Goal: Task Accomplishment & Management: Complete application form

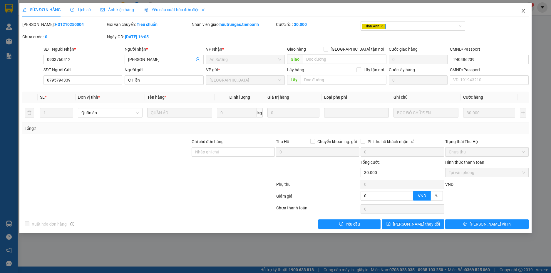
click at [522, 9] on icon "close" at bounding box center [523, 11] width 5 height 5
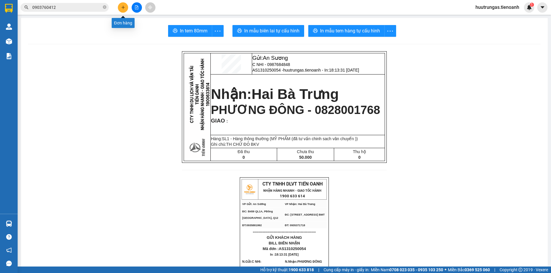
click at [126, 8] on button at bounding box center [123, 7] width 10 height 10
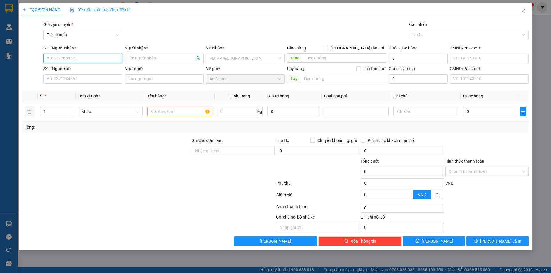
click at [70, 57] on input "SĐT Người Nhận *" at bounding box center [83, 58] width 79 height 9
type input "0962779115"
click at [139, 59] on input "Người nhận *" at bounding box center [161, 58] width 66 height 6
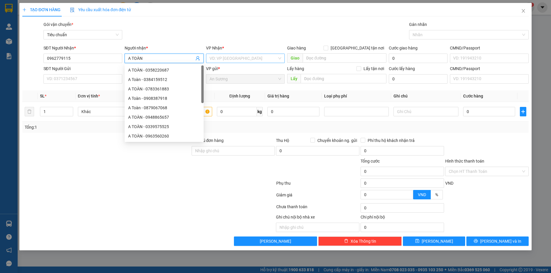
type input "A TOÀN"
click at [256, 57] on input "search" at bounding box center [244, 58] width 68 height 9
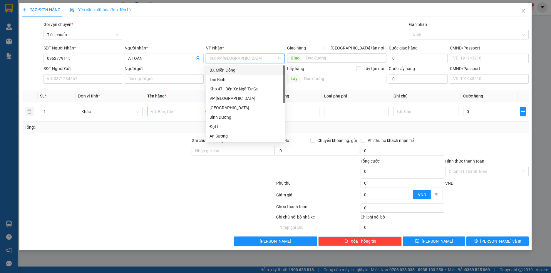
type input "H"
click at [231, 109] on div "Hai Bà Trưng" at bounding box center [246, 107] width 72 height 6
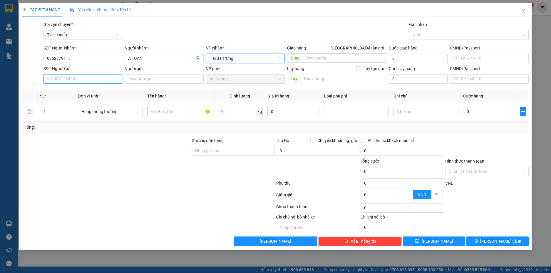
click at [94, 77] on input "SĐT Người Gửi" at bounding box center [83, 78] width 79 height 9
type input "0924339200"
click at [94, 89] on div "0924339200 - A NHÃ" at bounding box center [83, 90] width 72 height 6
type input "A NHÃ"
type input "40.000"
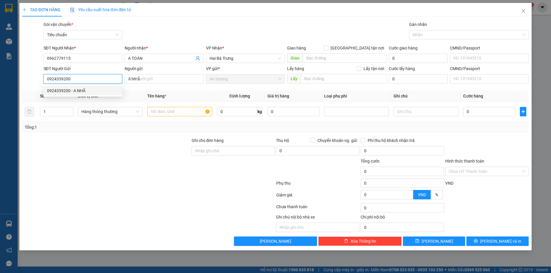
type input "40.000"
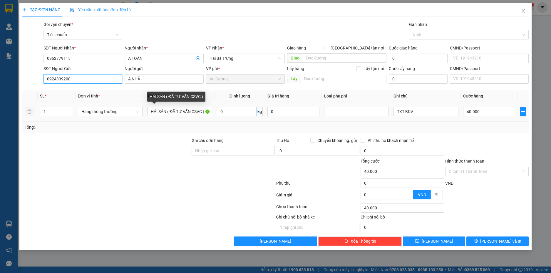
type input "0924339200"
click at [243, 110] on input "0" at bounding box center [237, 111] width 40 height 9
type input "3"
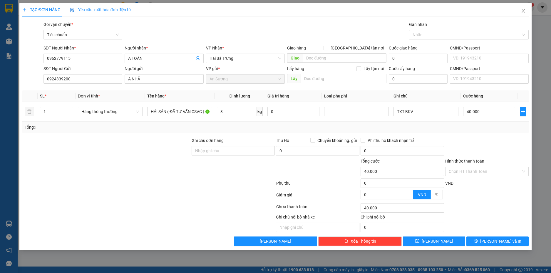
click at [475, 132] on div "Tổng: 1" at bounding box center [275, 126] width 507 height 11
type input "30.000"
click at [512, 170] on input "Hình thức thanh toán" at bounding box center [485, 171] width 72 height 9
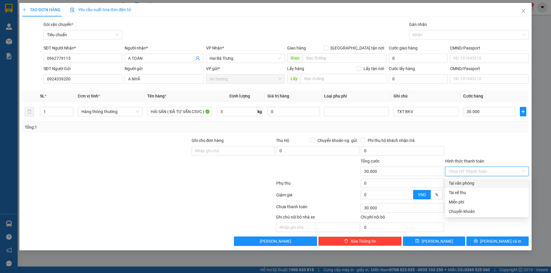
click at [484, 184] on div "Tại văn phòng" at bounding box center [487, 183] width 76 height 6
type input "0"
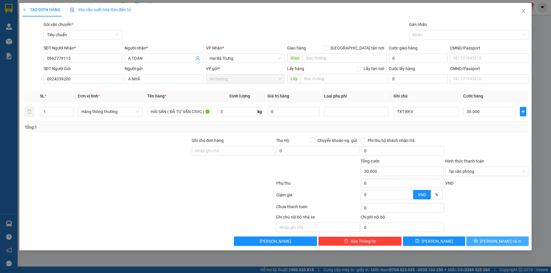
click at [502, 238] on span "[PERSON_NAME] và In" at bounding box center [501, 241] width 41 height 6
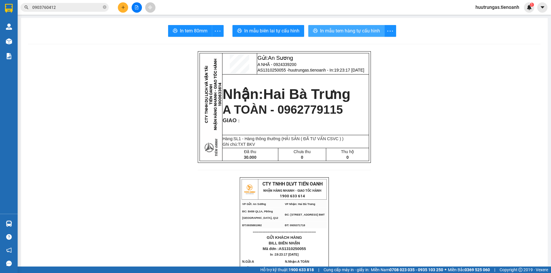
click at [351, 34] on span "In mẫu tem hàng tự cấu hình" at bounding box center [350, 30] width 60 height 7
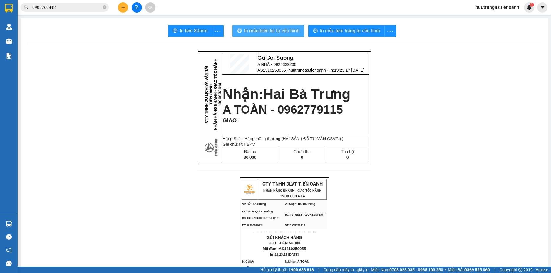
click at [271, 29] on span "In mẫu biên lai tự cấu hình" at bounding box center [271, 30] width 55 height 7
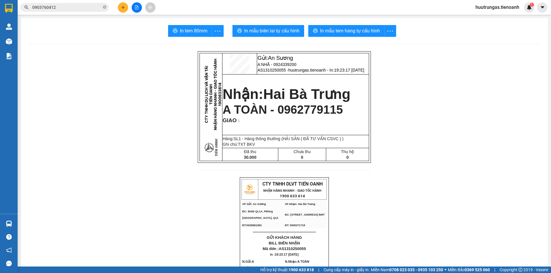
click at [81, 6] on input "0903760412" at bounding box center [66, 7] width 69 height 6
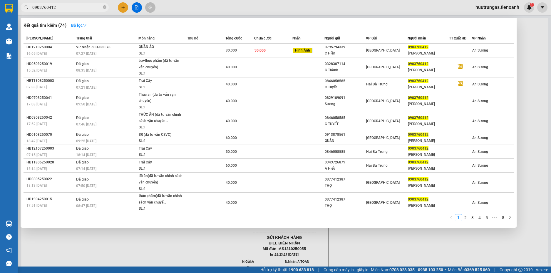
click at [81, 6] on input "0903760412" at bounding box center [66, 7] width 69 height 6
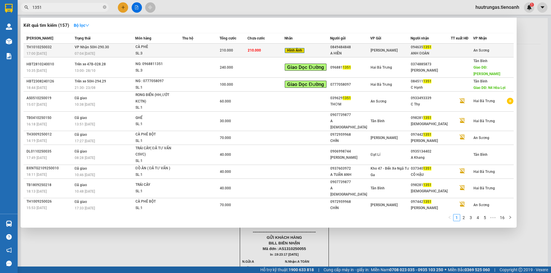
type input "1351"
click at [156, 51] on div "SL: 3" at bounding box center [158, 53] width 44 height 6
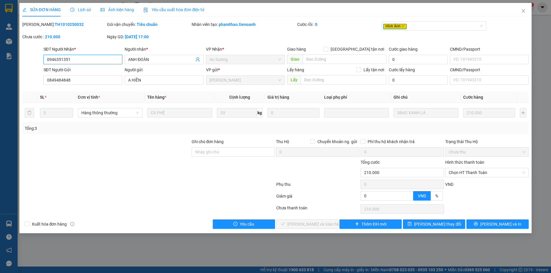
type input "0946351351"
type input "ANH ĐOÀN"
type input "0849484848"
type input "A HIỀN"
type input "0"
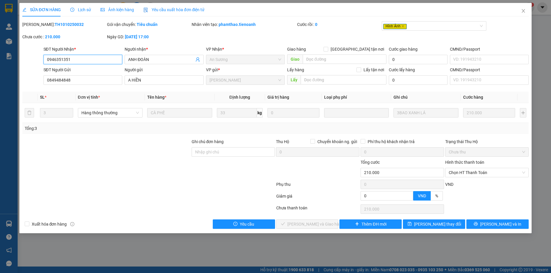
type input "210.000"
click at [506, 173] on span "Chọn HT Thanh Toán" at bounding box center [487, 172] width 76 height 9
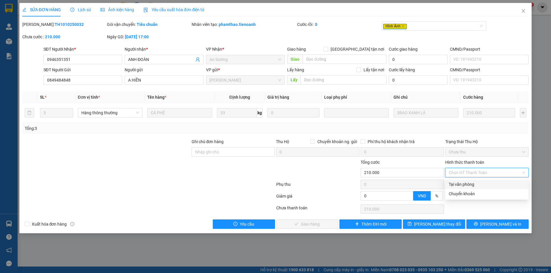
click at [470, 184] on div "Tại văn phòng" at bounding box center [487, 184] width 76 height 6
type input "0"
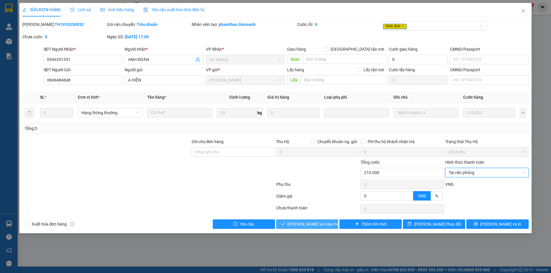
click at [305, 227] on button "Lưu và Giao hàng" at bounding box center [307, 223] width 62 height 9
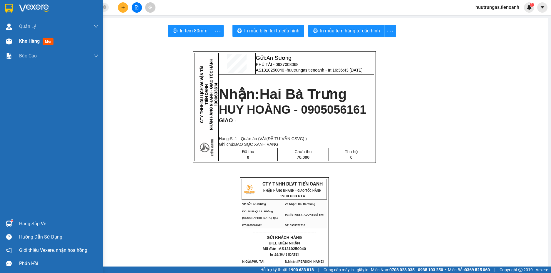
click at [26, 43] on span "Kho hàng" at bounding box center [29, 41] width 21 height 6
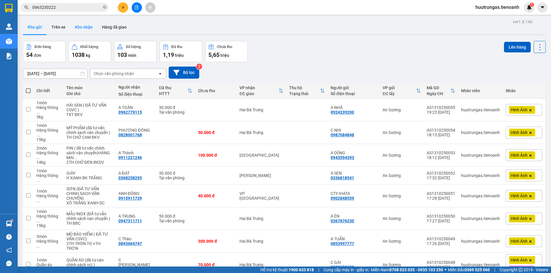
click at [76, 26] on button "Kho nhận" at bounding box center [83, 27] width 27 height 14
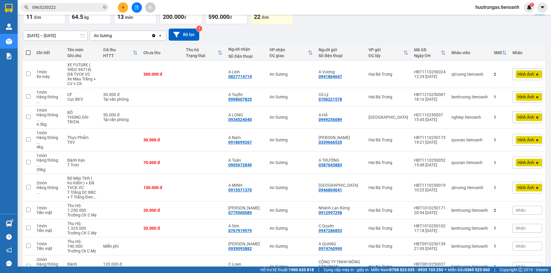
scroll to position [43, 0]
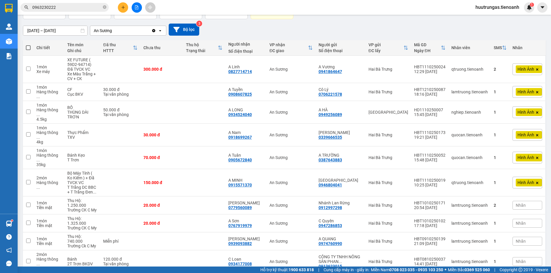
click at [546, 261] on main "ver 1.8.146 Kho gửi Trên xe Kho nhận Hàng đã giao Đơn hàng 11 đơn Khối lượng 64…" at bounding box center [275, 133] width 551 height 266
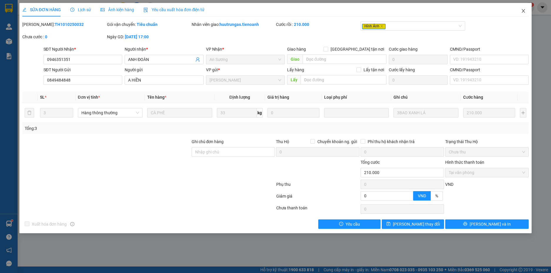
click at [522, 11] on icon "close" at bounding box center [523, 11] width 5 height 5
